Goal: Navigation & Orientation: Find specific page/section

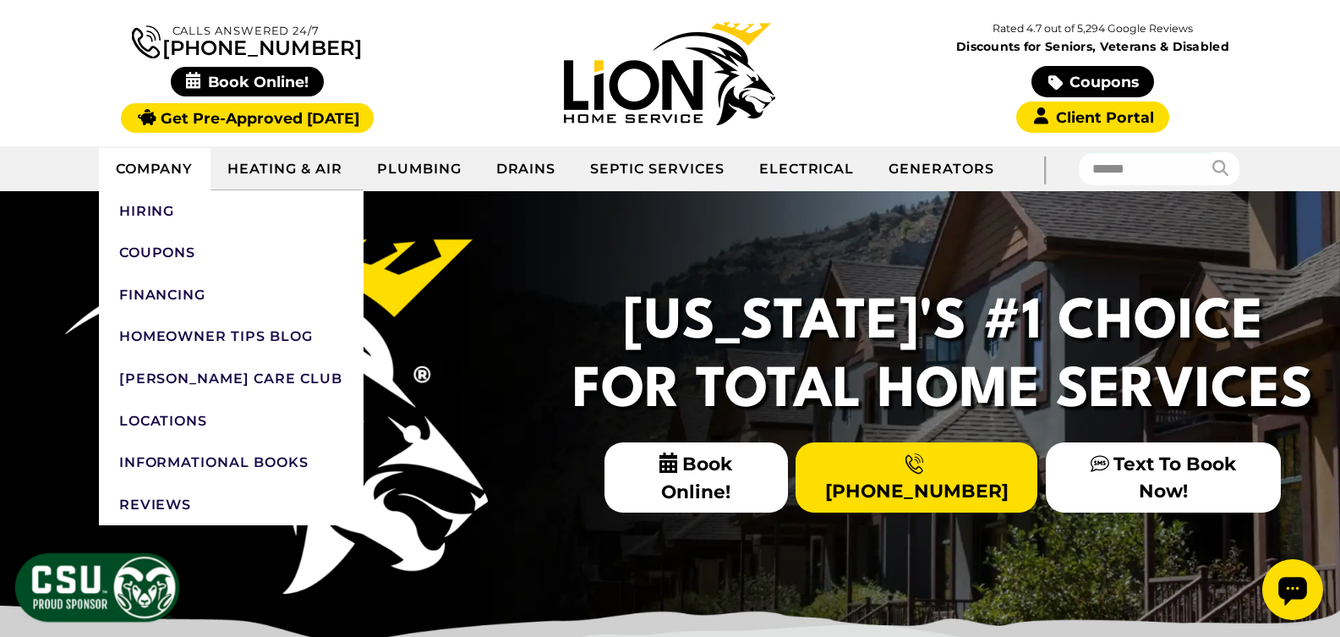
scroll to position [169, 0]
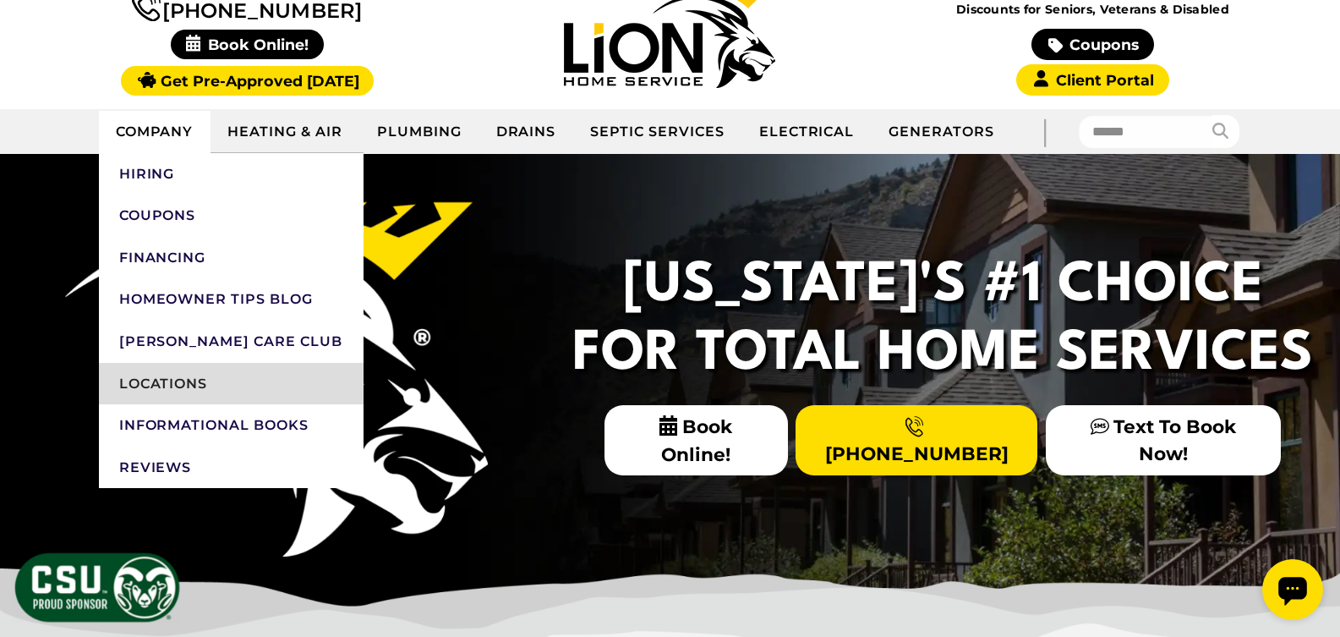
click at [162, 379] on link "Locations" at bounding box center [231, 384] width 265 height 42
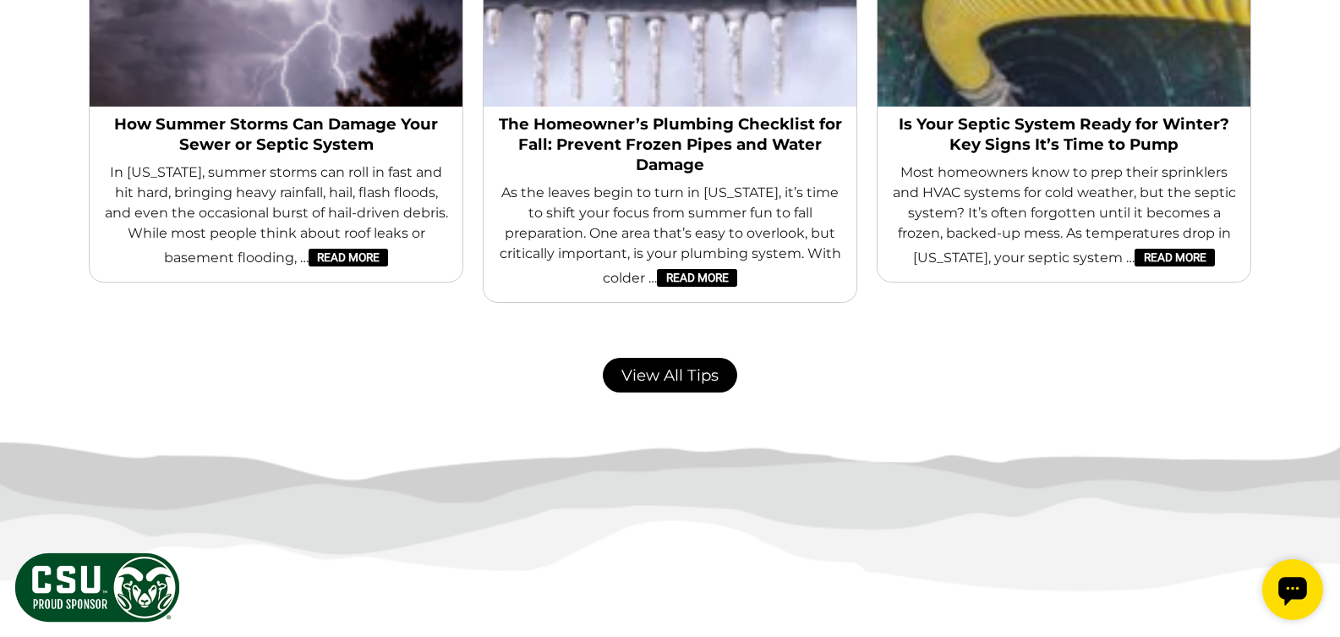
scroll to position [3743, 0]
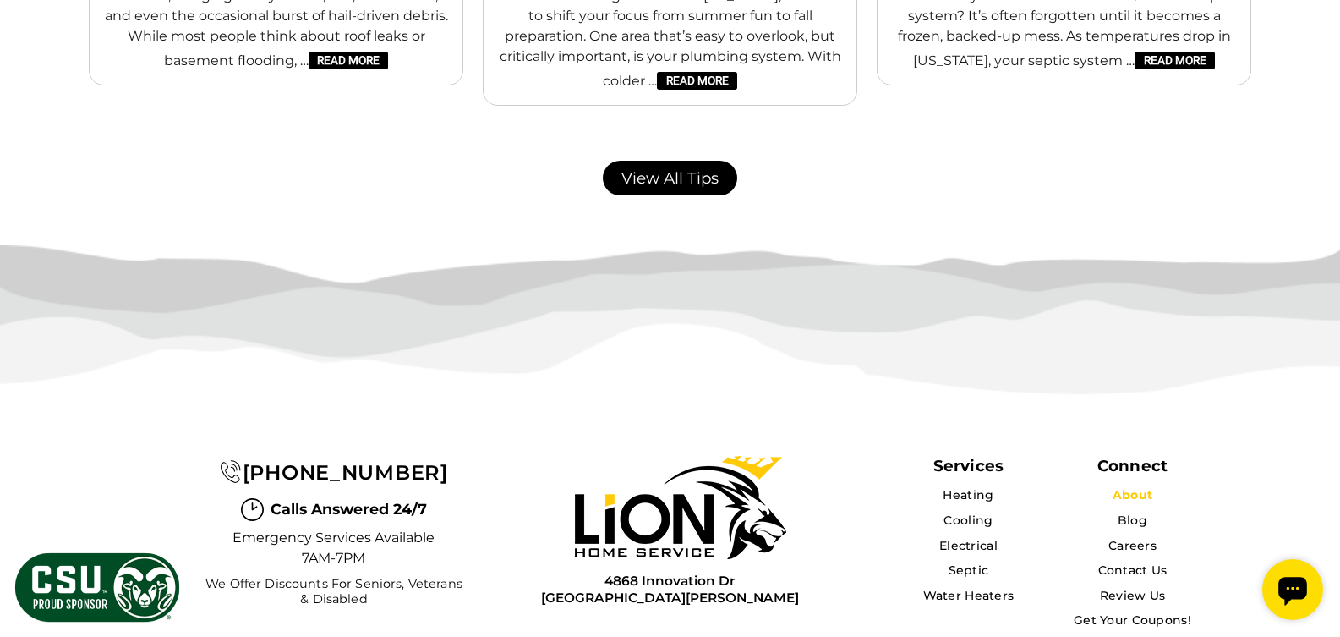
click at [1123, 484] on li "About" at bounding box center [1132, 495] width 139 height 22
click at [1131, 487] on link "About" at bounding box center [1133, 494] width 40 height 15
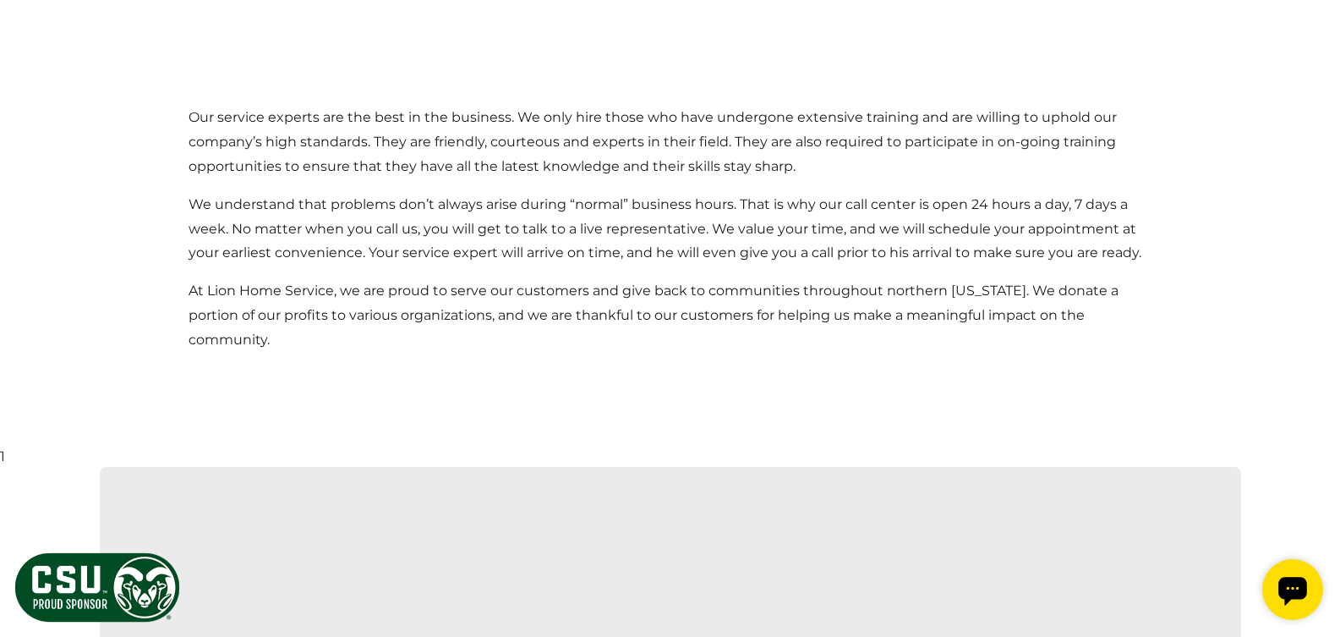
scroll to position [1776, 0]
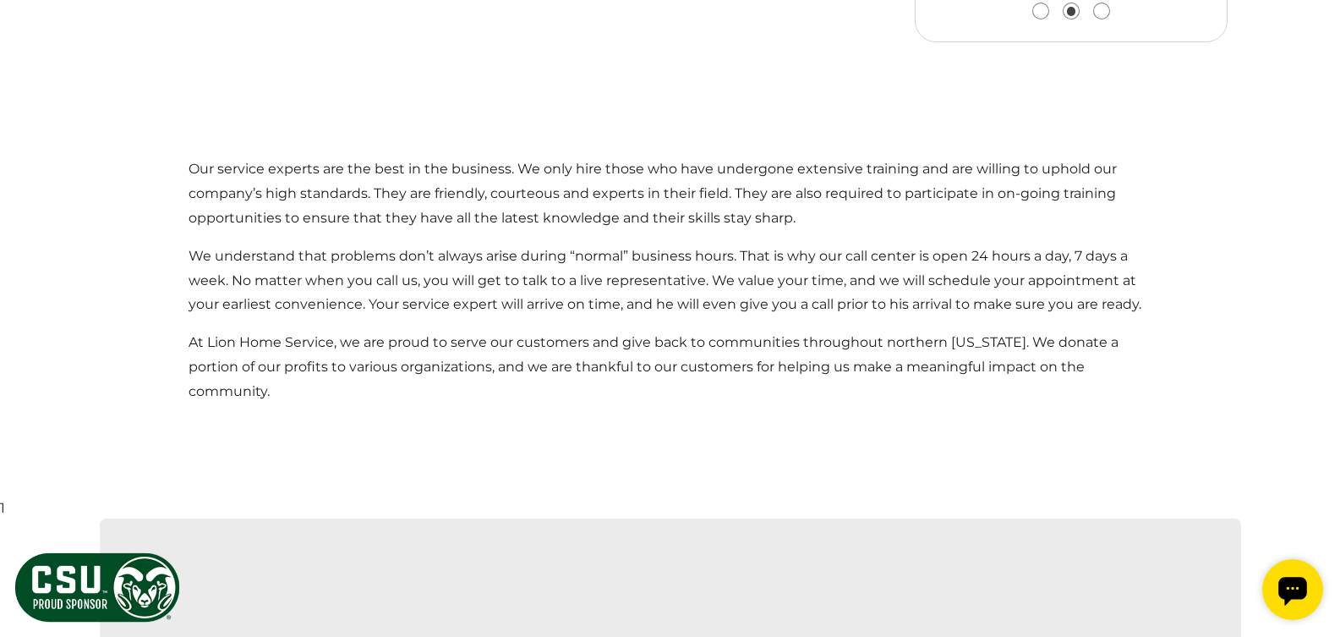
click at [758, 403] on p "At Lion Home Service, we are proud to serve our customers and give back to comm…" at bounding box center [671, 367] width 964 height 73
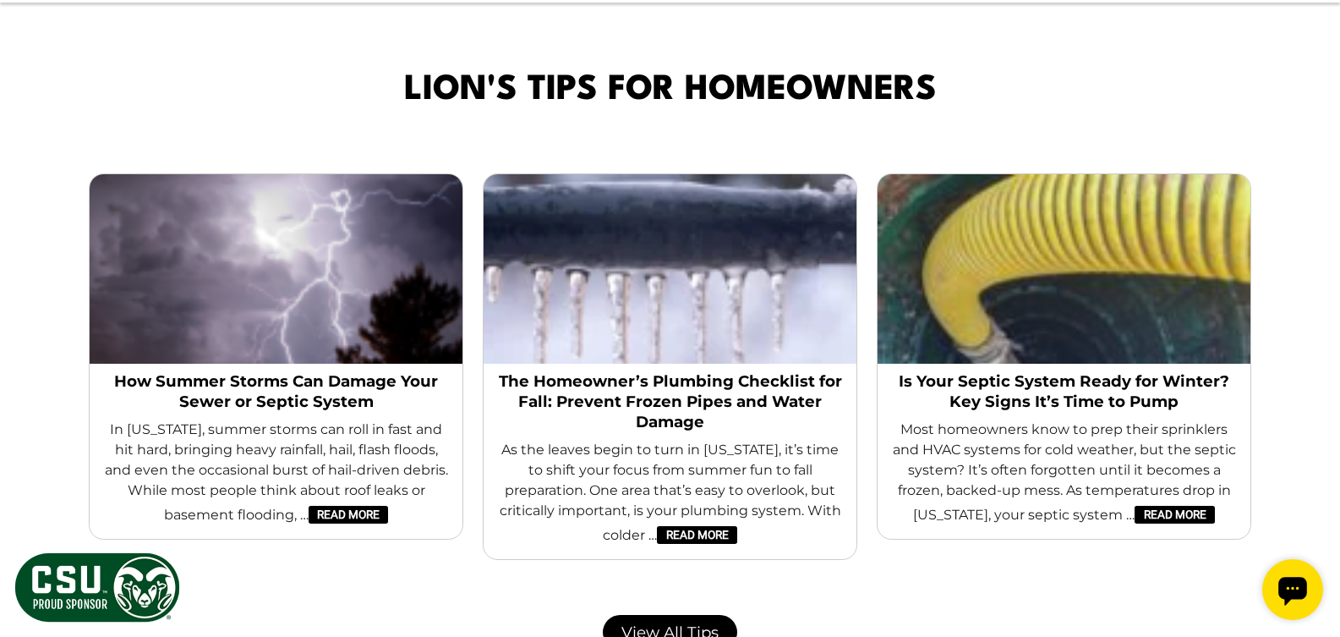
scroll to position [2916, 0]
